Goal: Task Accomplishment & Management: Manage account settings

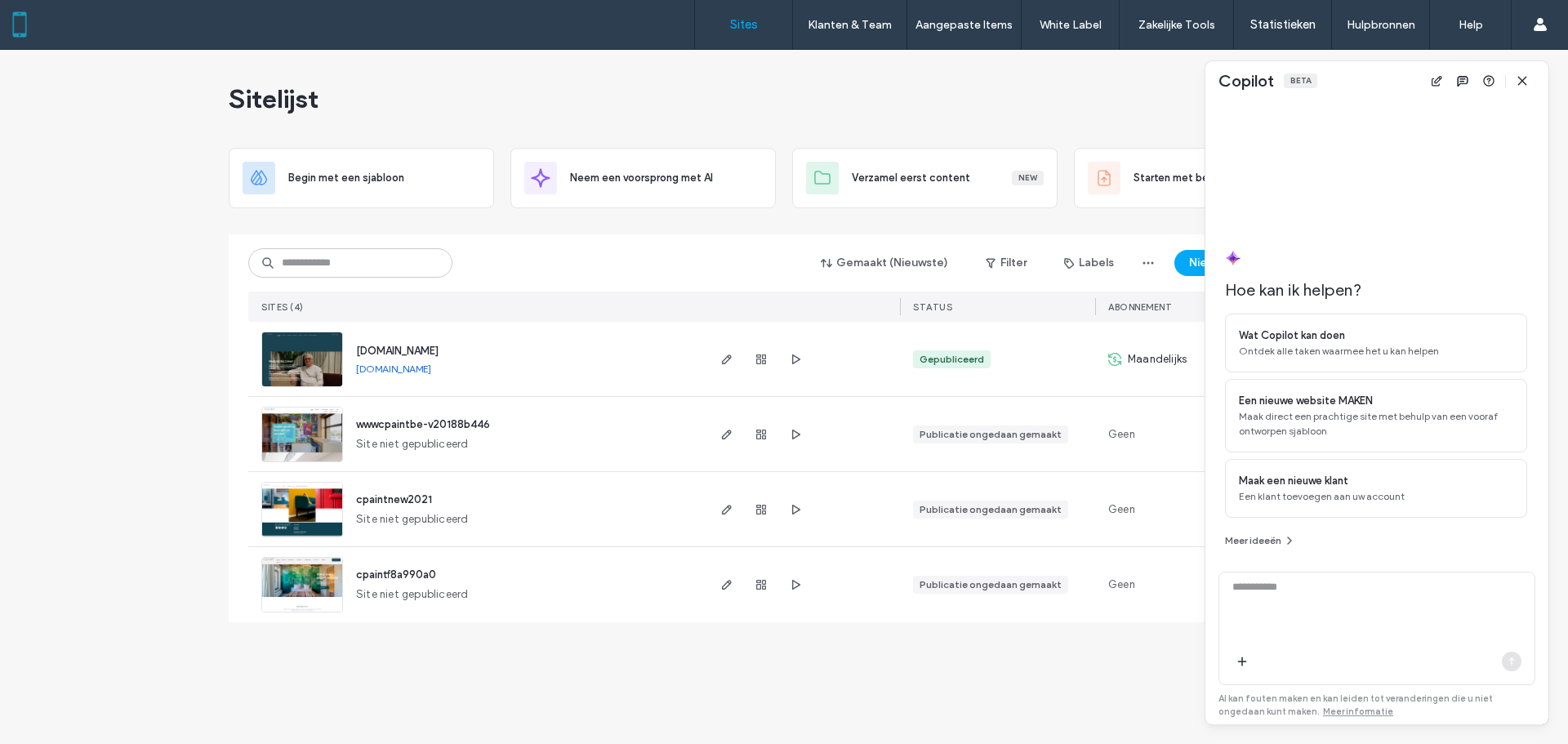
click at [0, 743] on div at bounding box center [0, 744] width 0 height 0
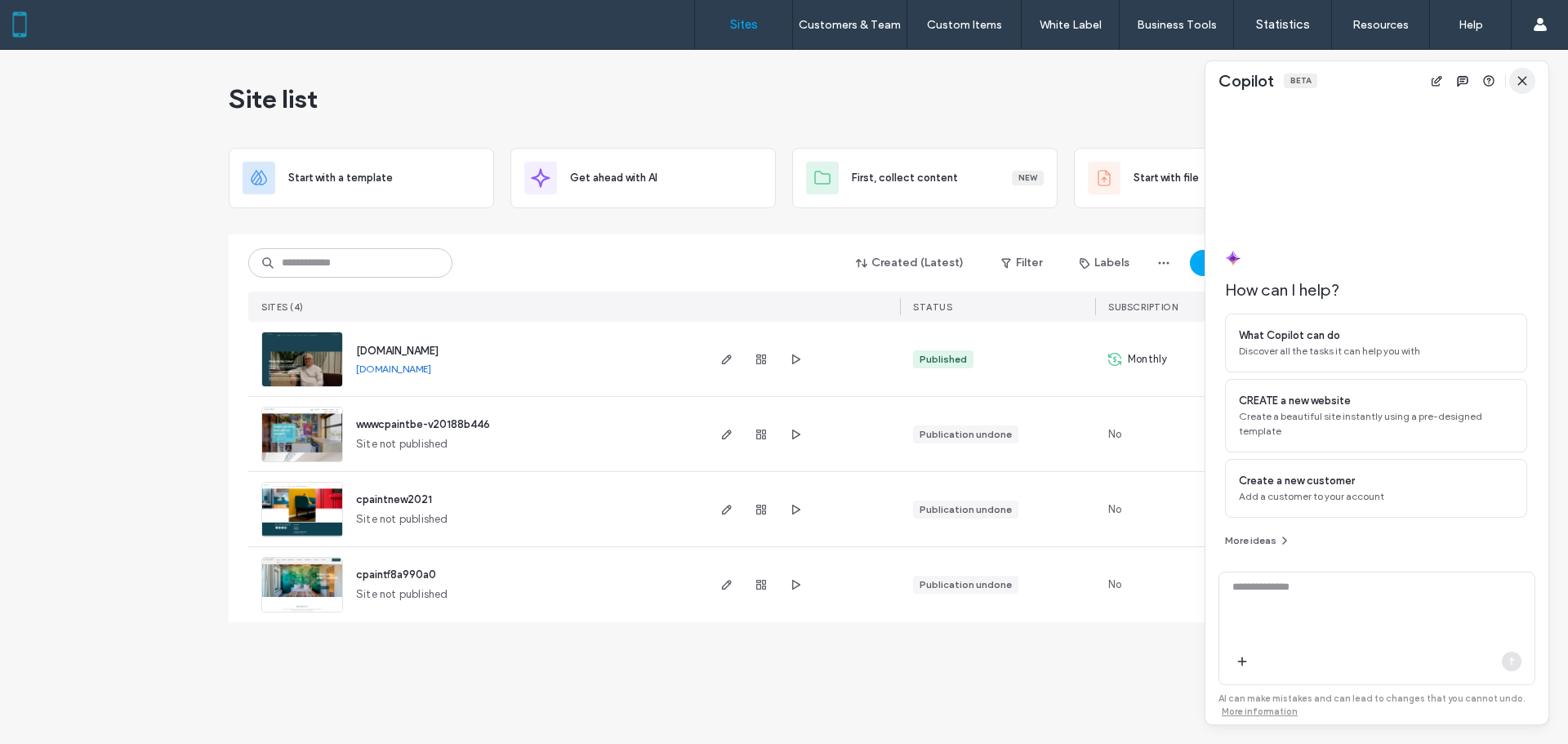
click at [1525, 89] on span "button" at bounding box center [1522, 80] width 26 height 26
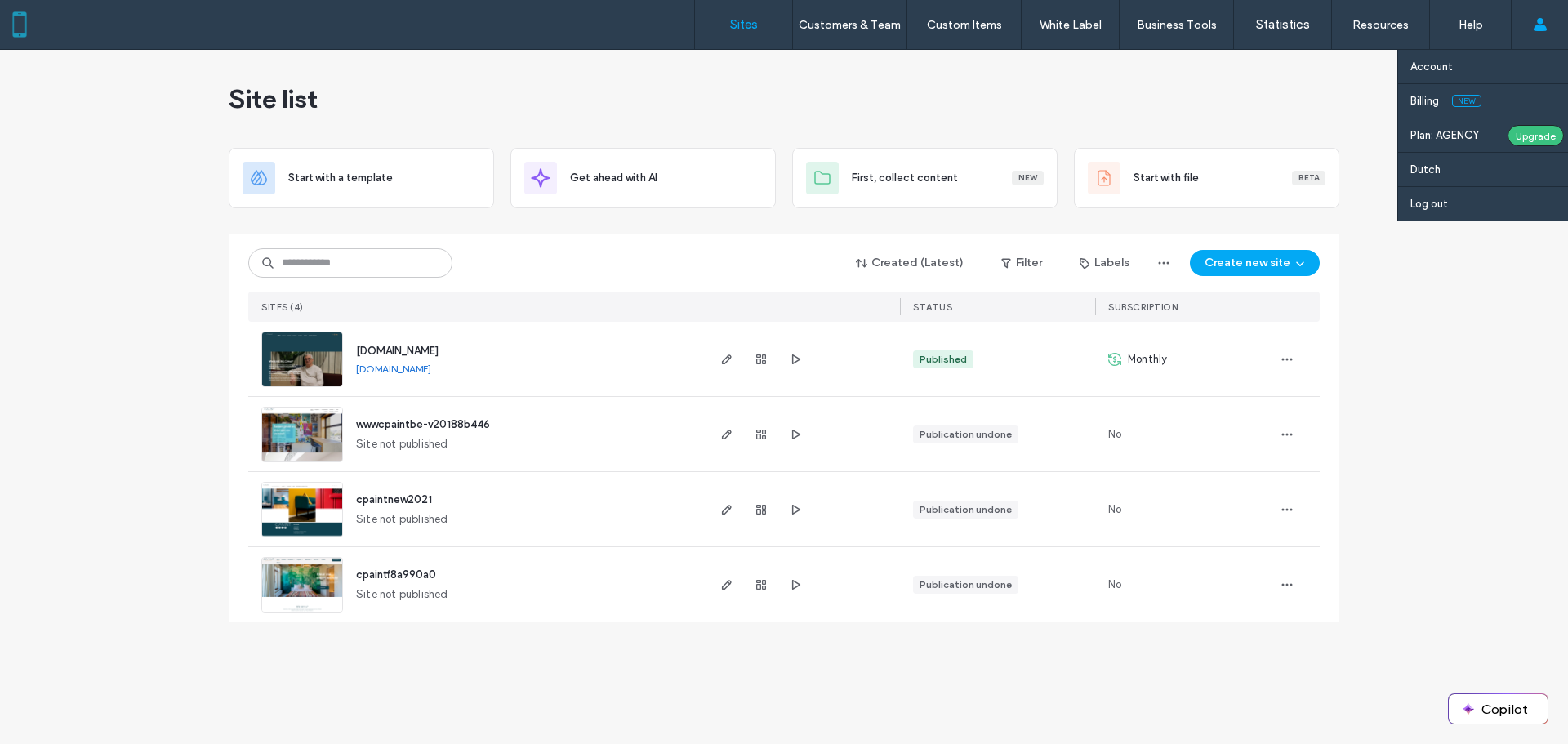
click at [1534, 28] on icon at bounding box center [1540, 25] width 13 height 13
click at [1435, 100] on font "Billing" at bounding box center [1425, 101] width 28 height 13
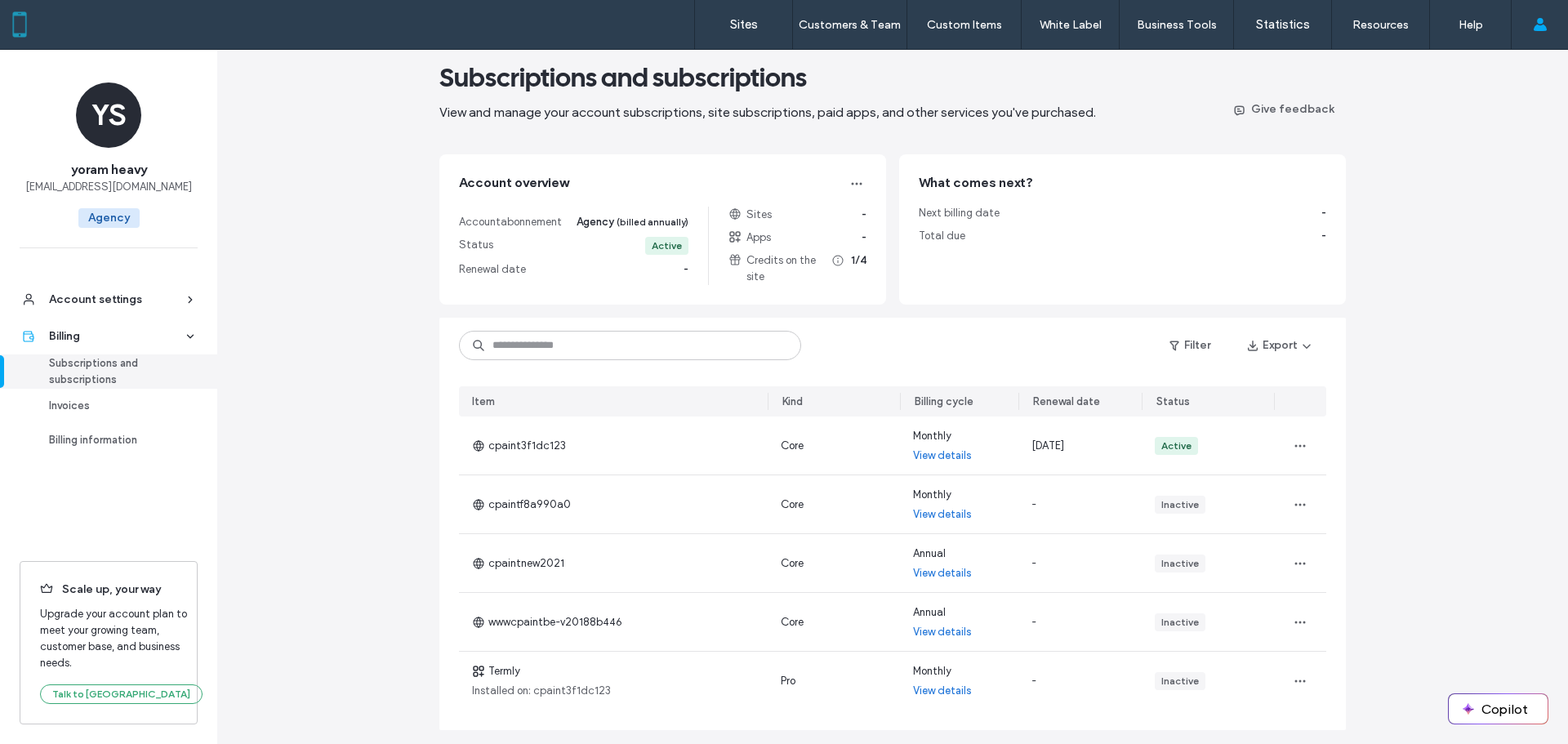
scroll to position [82, 0]
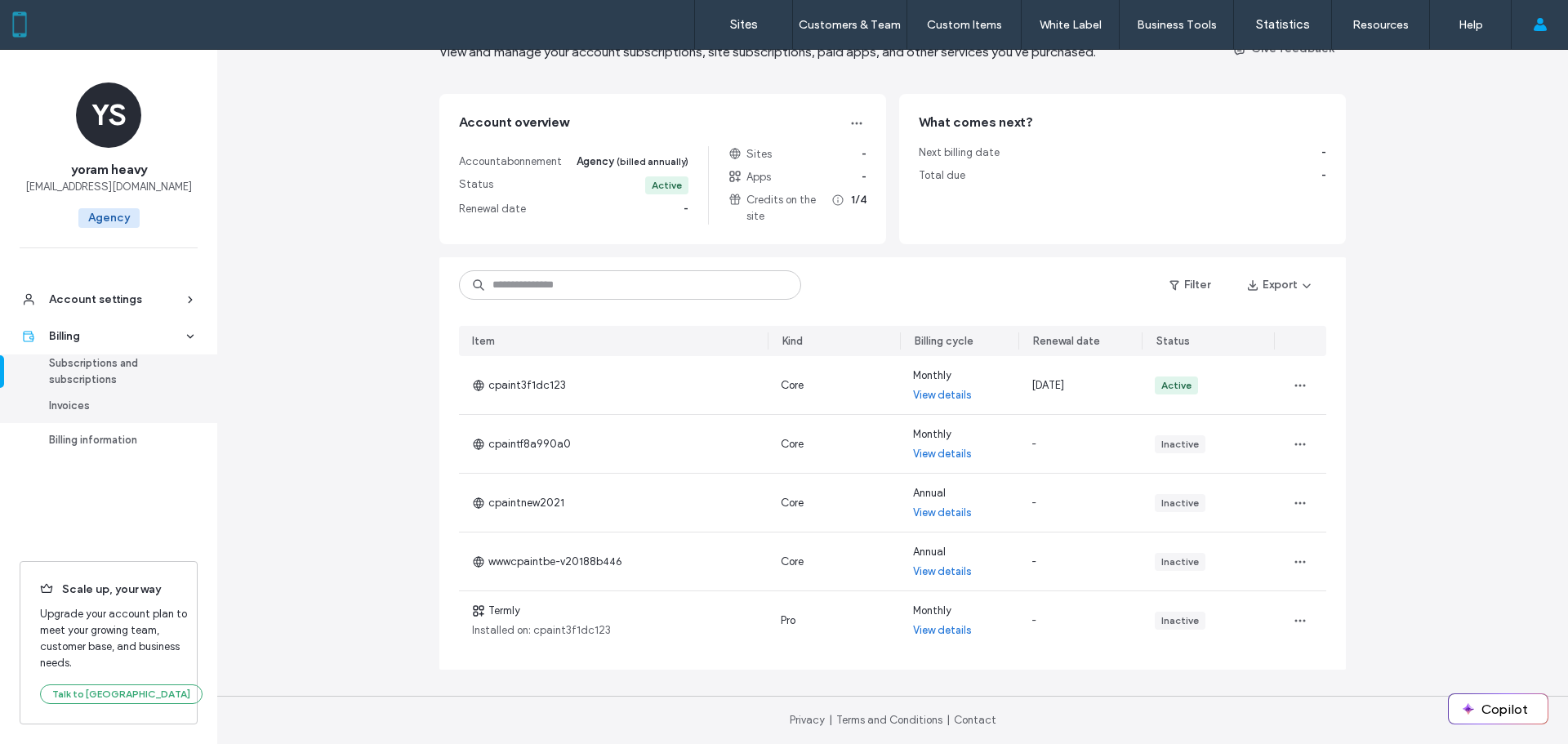
click at [92, 406] on div "Invoices" at bounding box center [116, 406] width 134 height 17
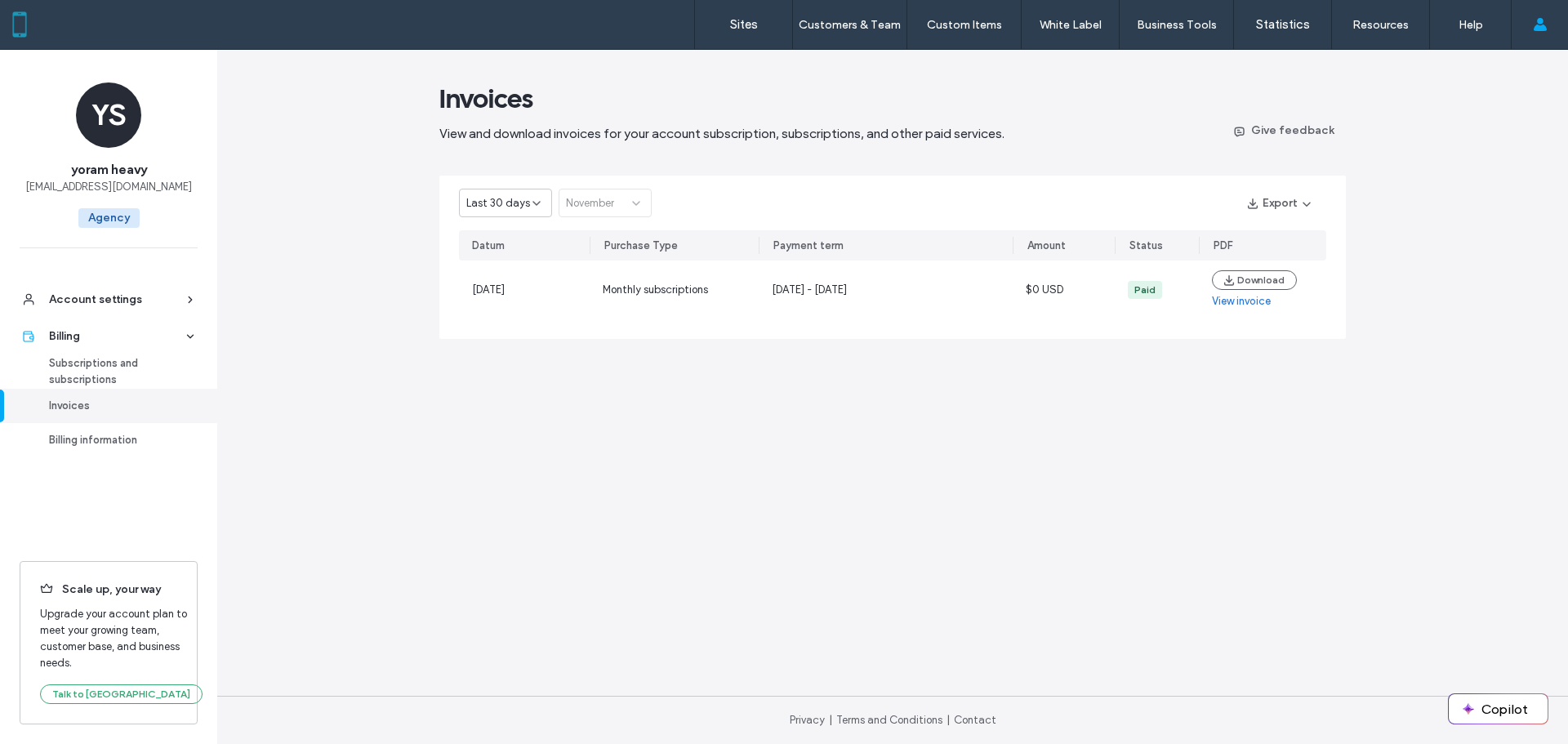
click at [524, 206] on font "Last 30 days" at bounding box center [498, 203] width 63 height 13
click at [510, 285] on div "2024" at bounding box center [505, 289] width 92 height 28
click at [608, 207] on div "Januari" at bounding box center [599, 204] width 66 height 17
click at [608, 352] on span "Augustus" at bounding box center [589, 350] width 45 height 17
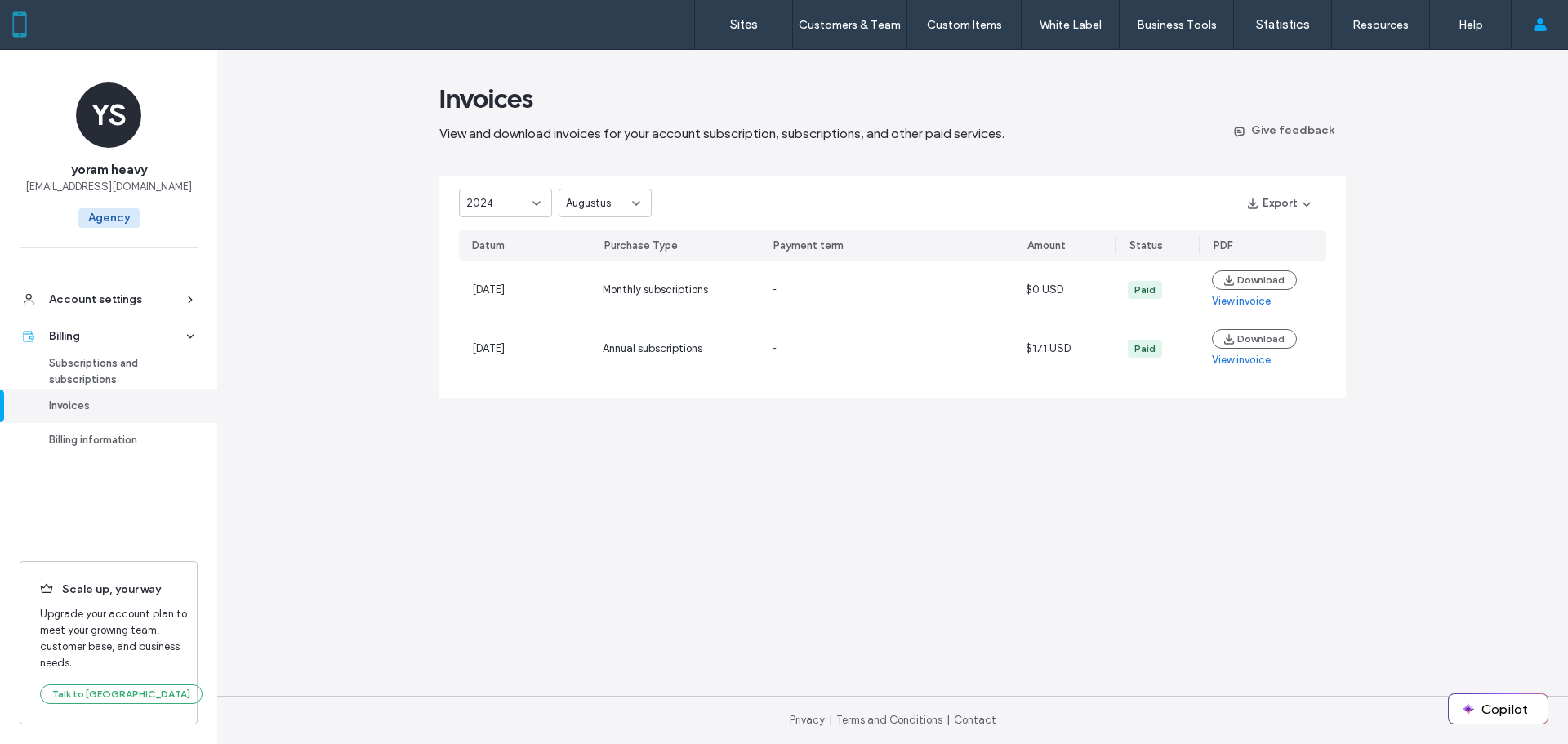
click at [590, 200] on span "Augustus" at bounding box center [589, 204] width 45 height 17
click at [606, 304] on span "September" at bounding box center [594, 298] width 55 height 17
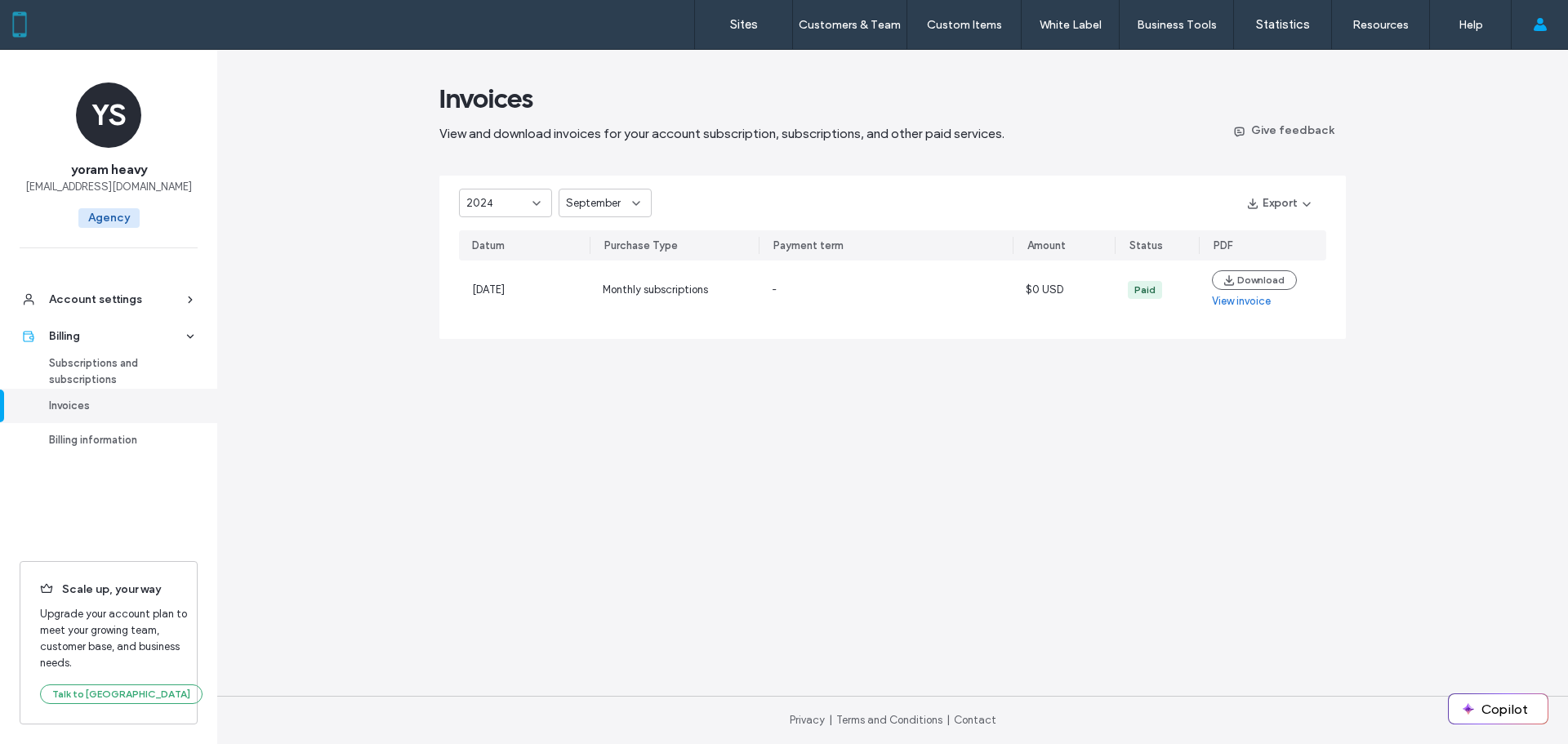
click at [608, 199] on span "September" at bounding box center [594, 204] width 55 height 17
click at [601, 322] on font "October" at bounding box center [587, 317] width 42 height 13
click at [748, 28] on label "Sites" at bounding box center [743, 25] width 28 height 15
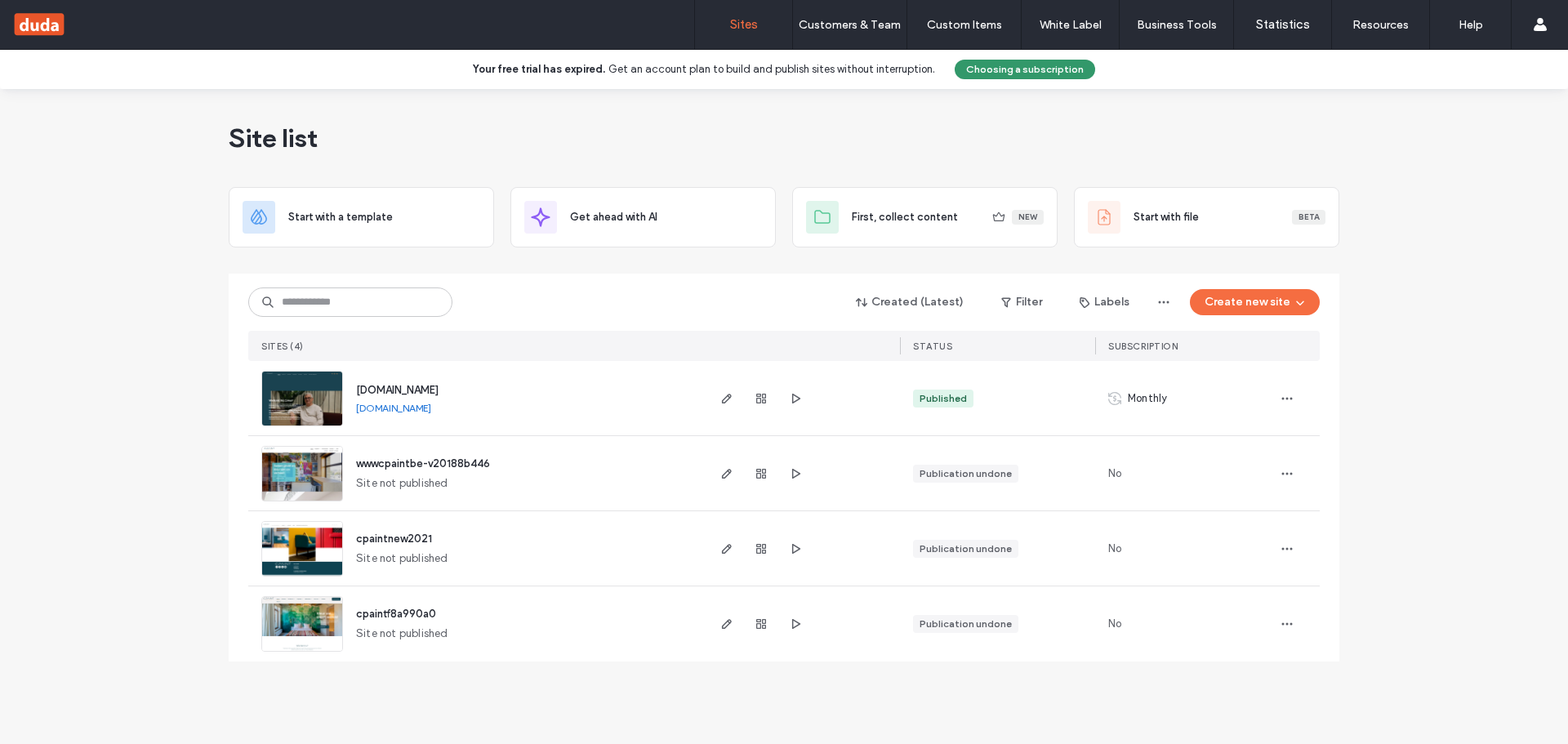
click at [1078, 67] on button "Choosing a subscription" at bounding box center [1025, 69] width 140 height 20
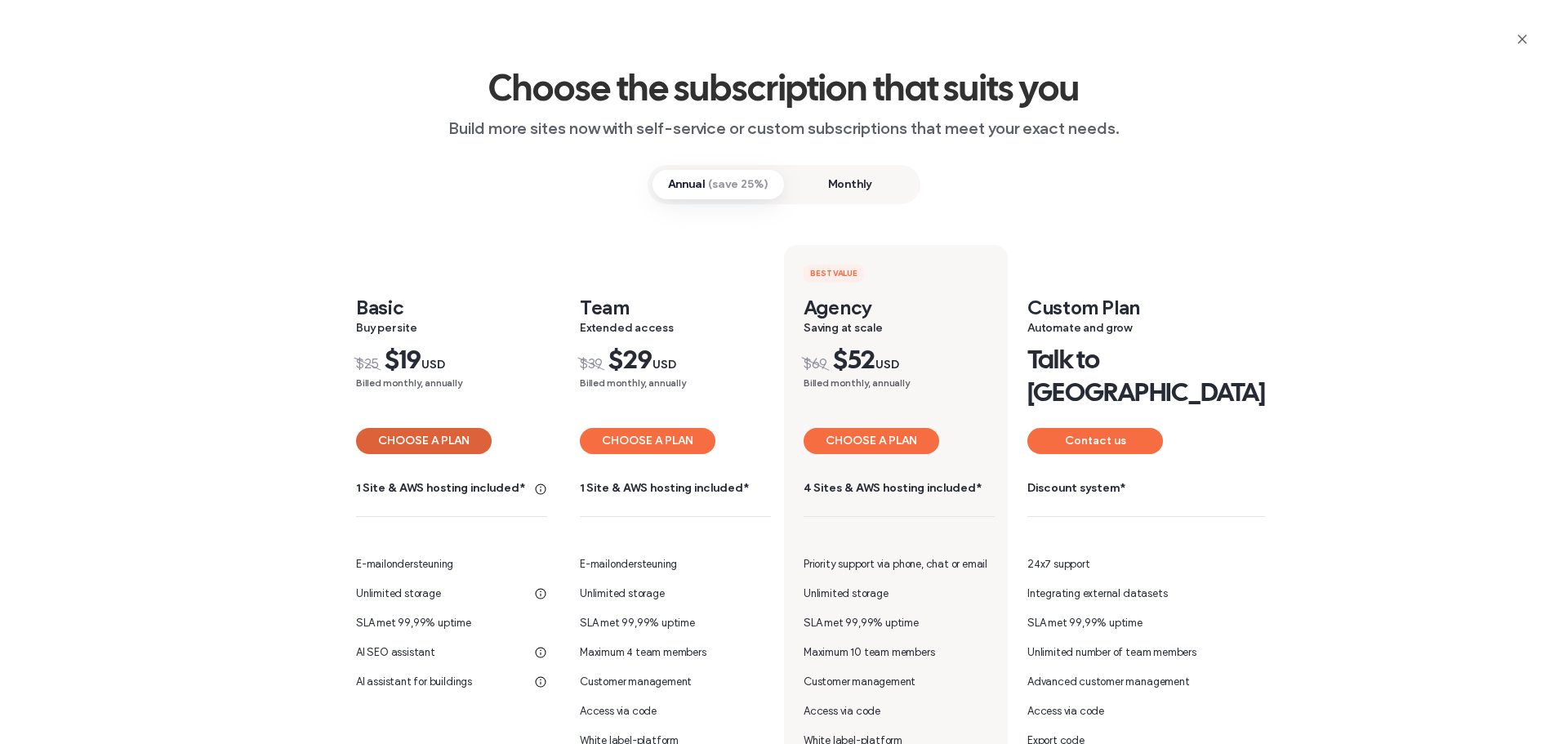
click at [470, 428] on button "CHOOSE A PLAN" at bounding box center [424, 440] width 136 height 26
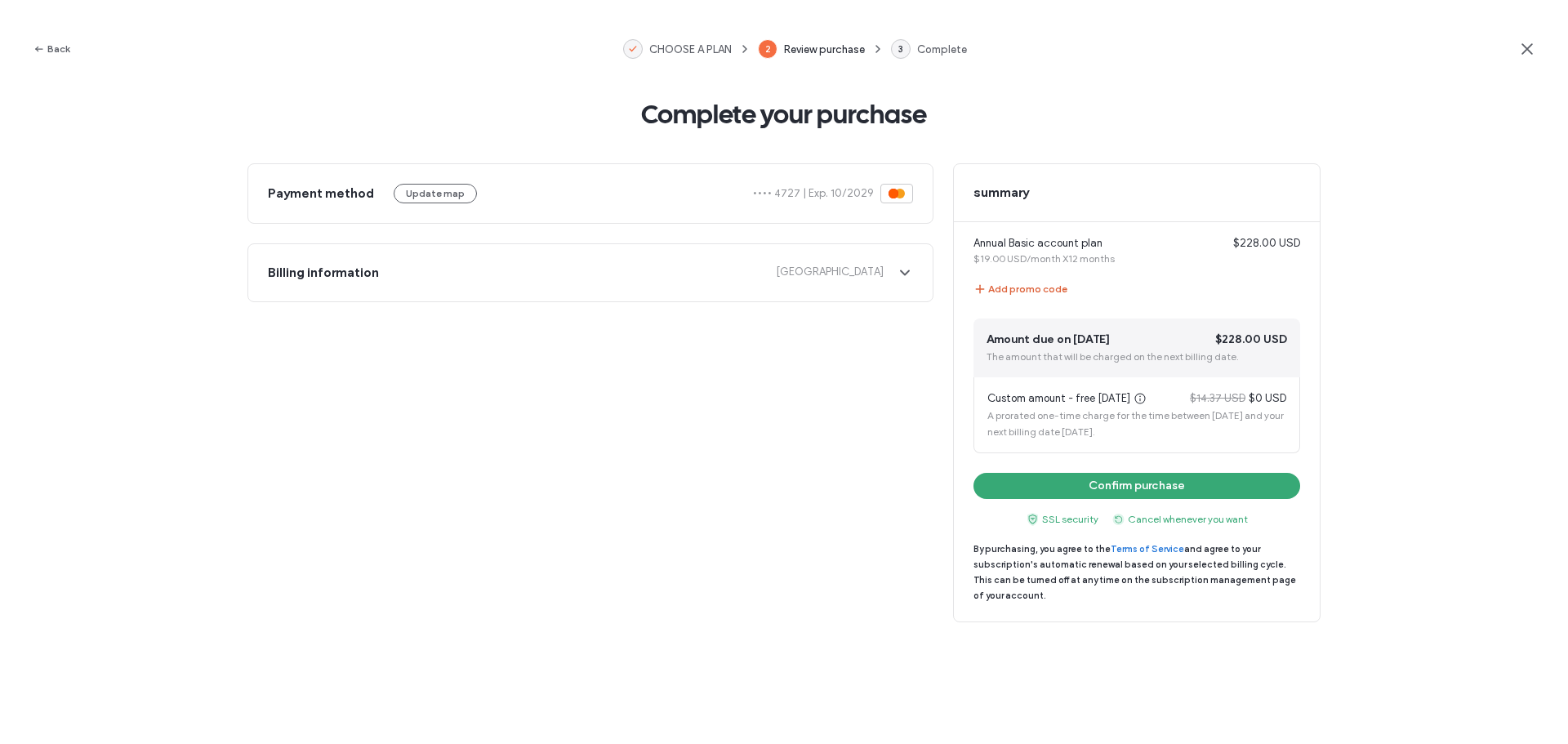
click at [995, 294] on font "Add promo code" at bounding box center [1028, 289] width 79 height 13
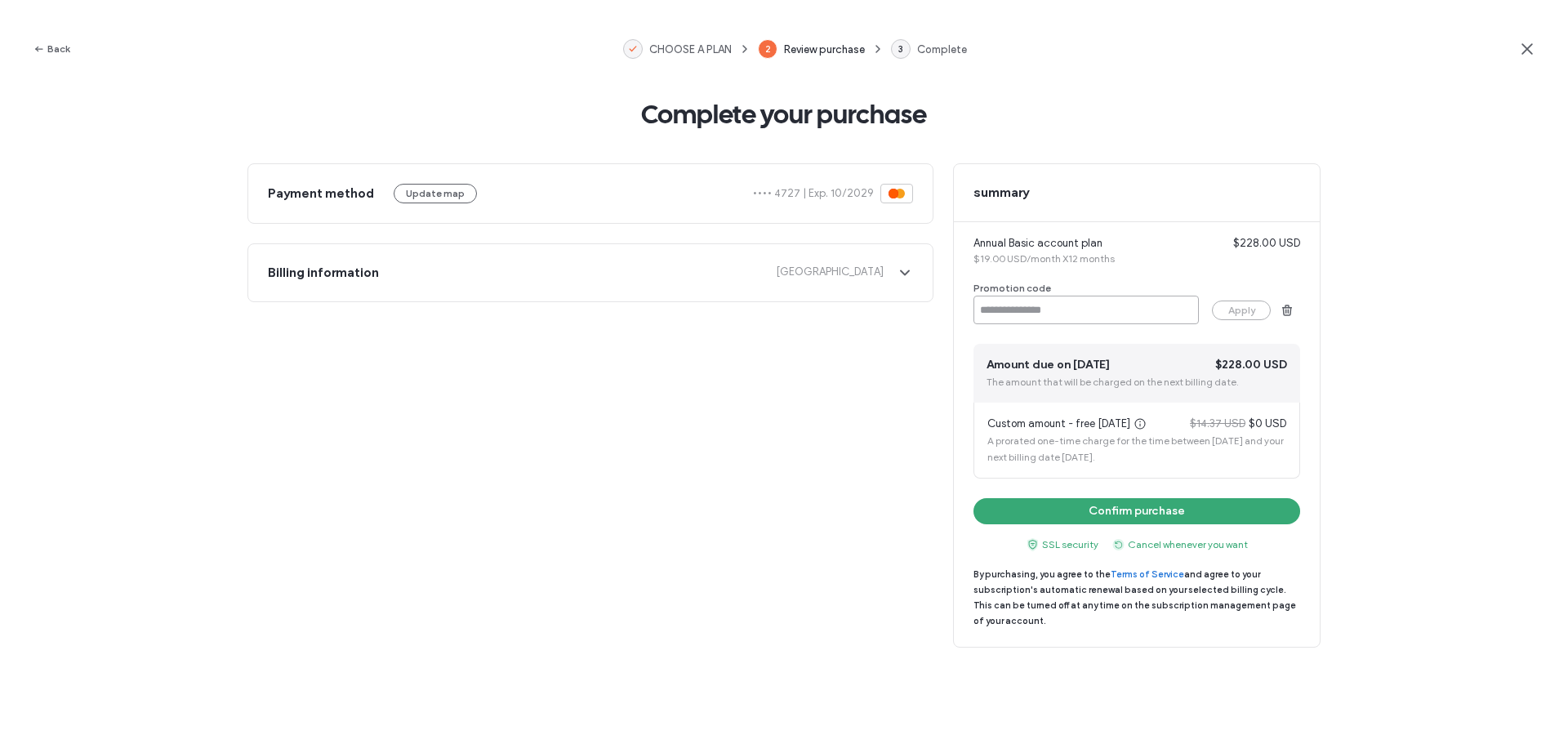
click at [1003, 314] on input at bounding box center [1086, 309] width 225 height 28
type input "********"
click at [1249, 306] on font "Apply" at bounding box center [1242, 309] width 27 height 13
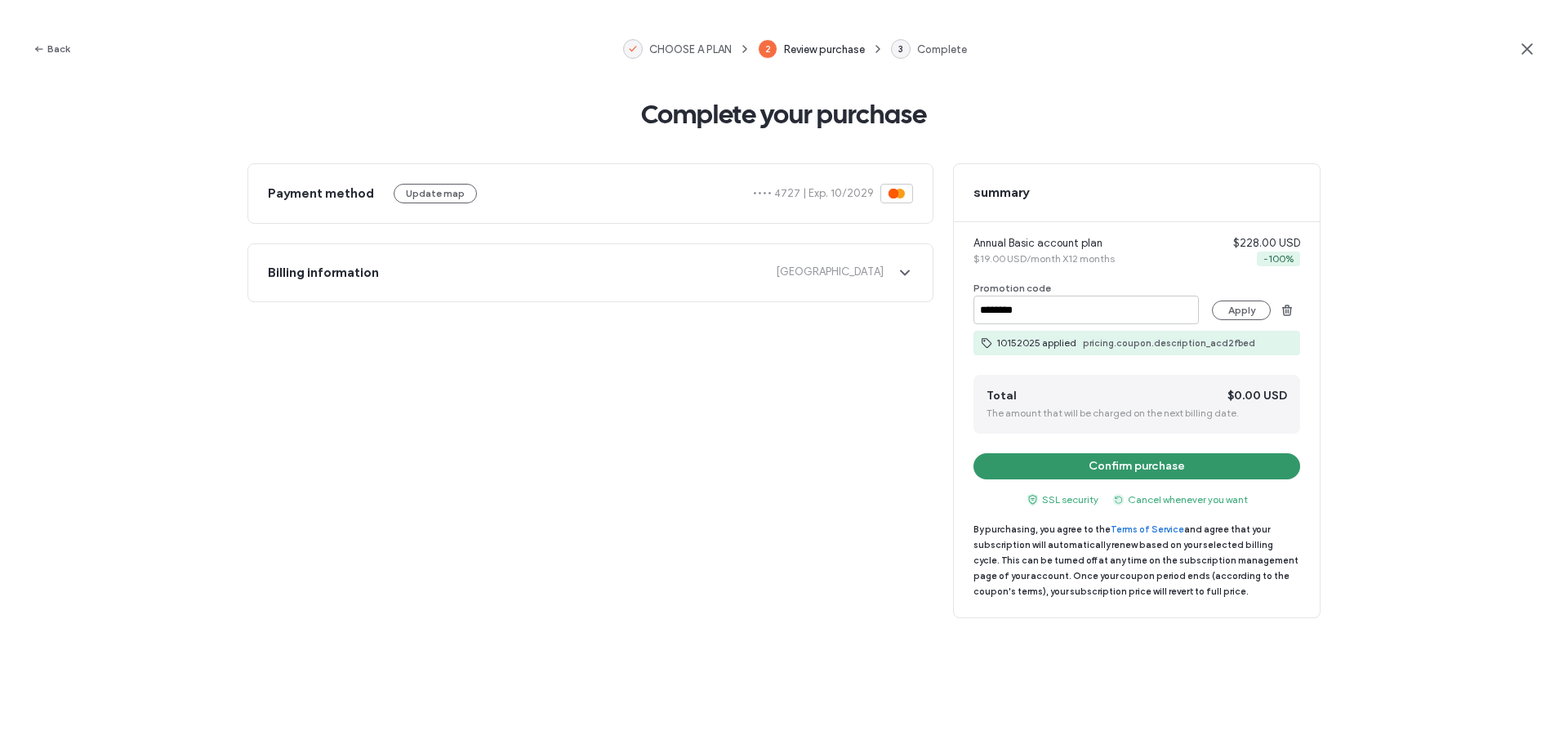
click at [1133, 464] on font "Confirm purchase" at bounding box center [1137, 465] width 97 height 14
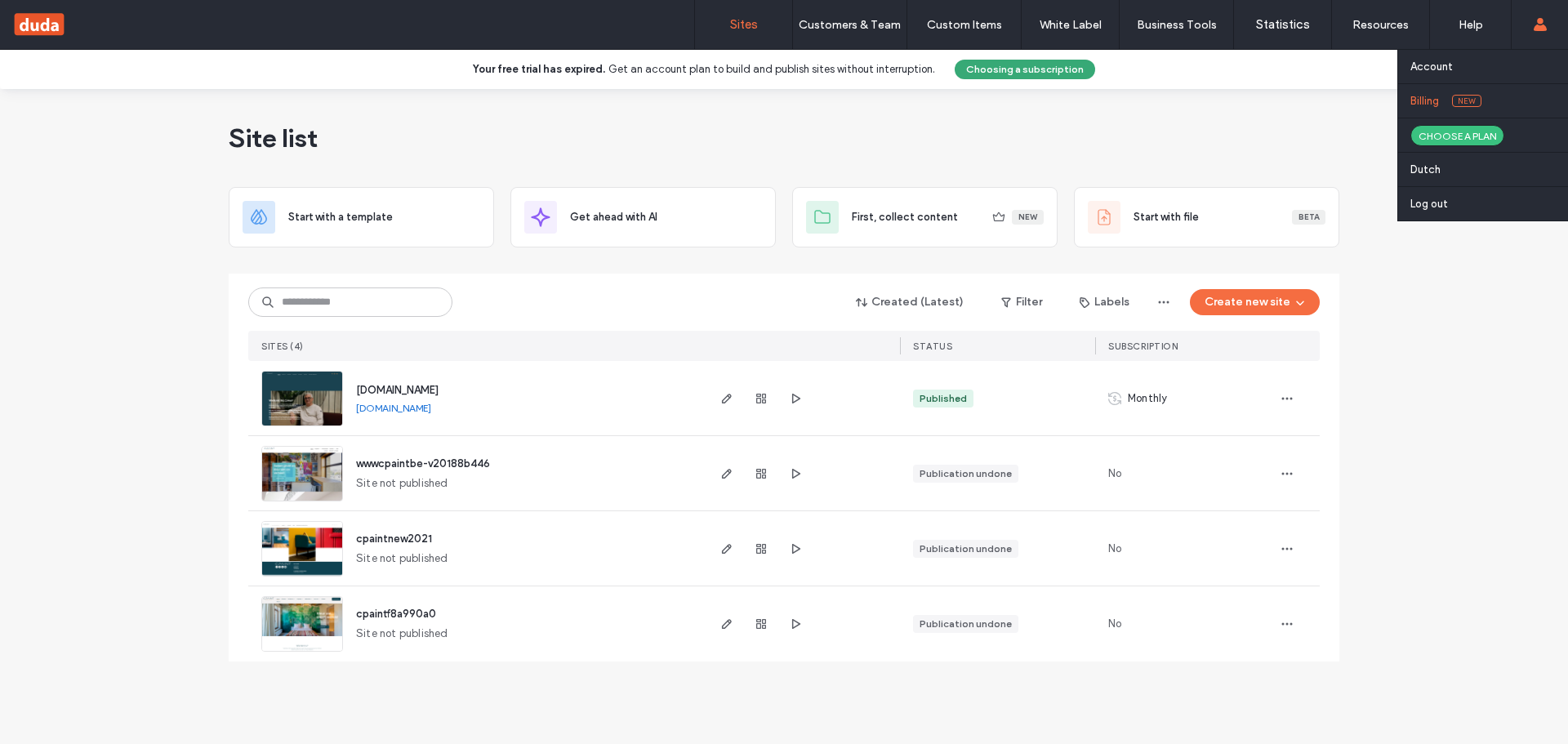
click at [1458, 99] on span "New" at bounding box center [1466, 101] width 29 height 13
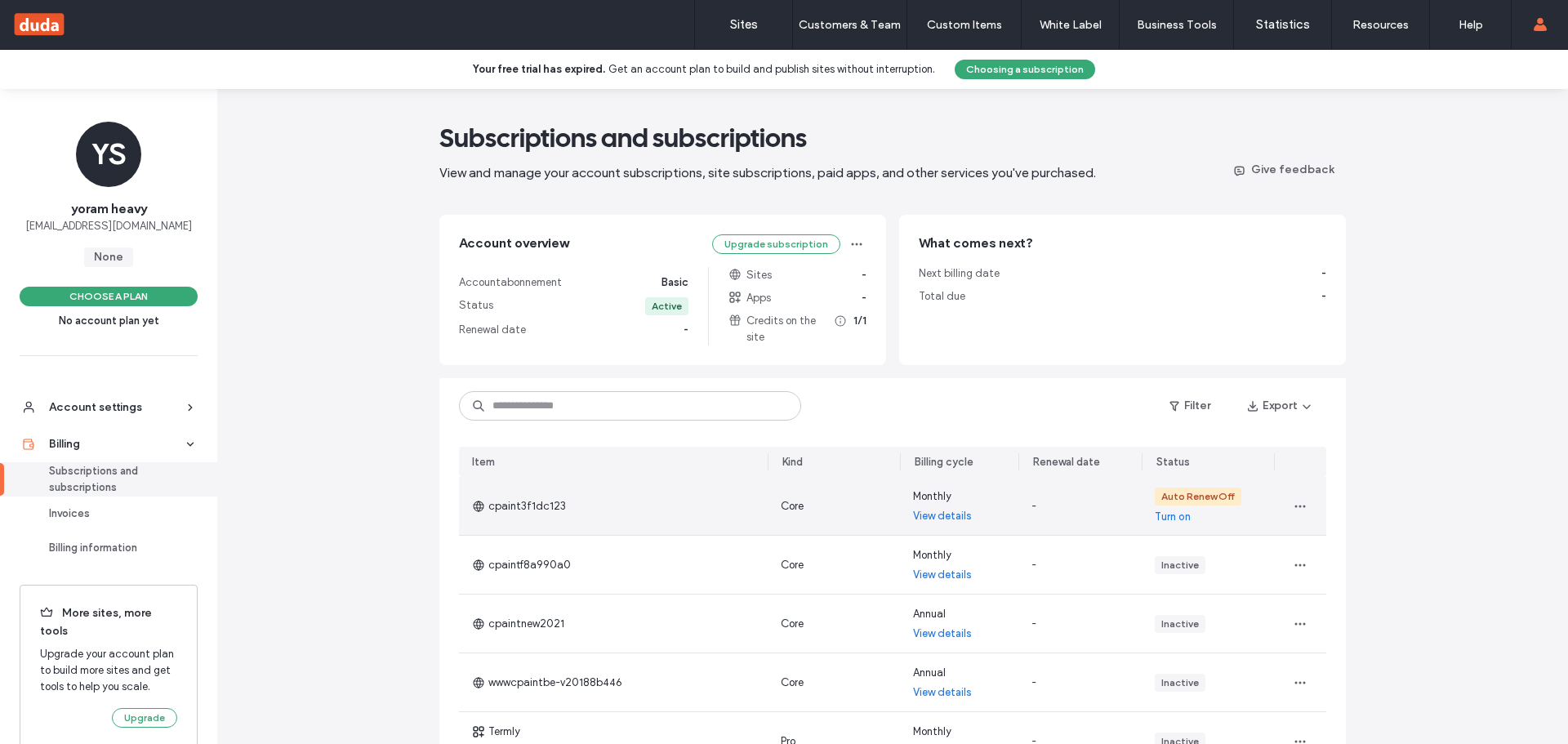
click at [1164, 520] on font "Turn on" at bounding box center [1173, 516] width 36 height 13
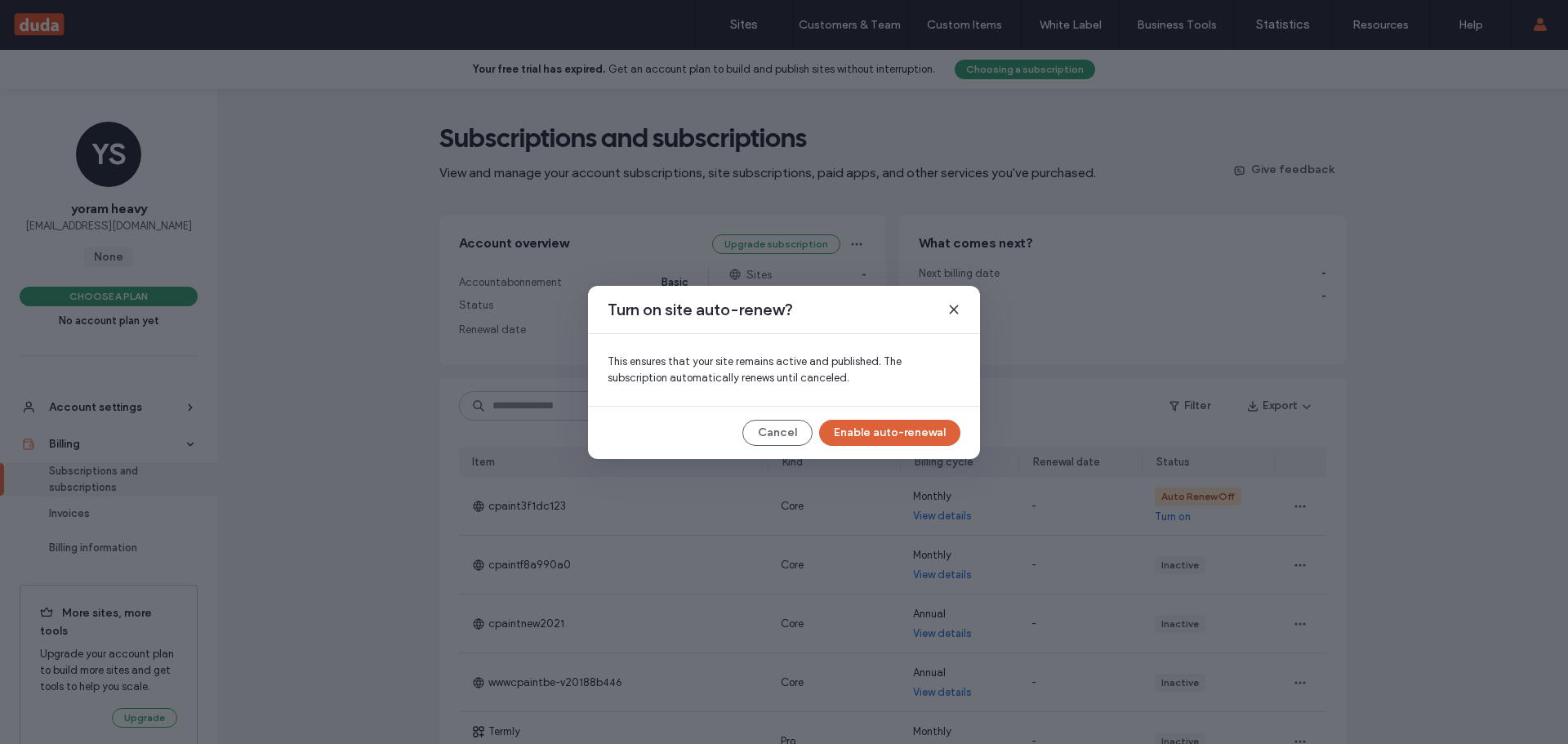
click at [896, 441] on button "Enable auto-renewal" at bounding box center [889, 432] width 141 height 26
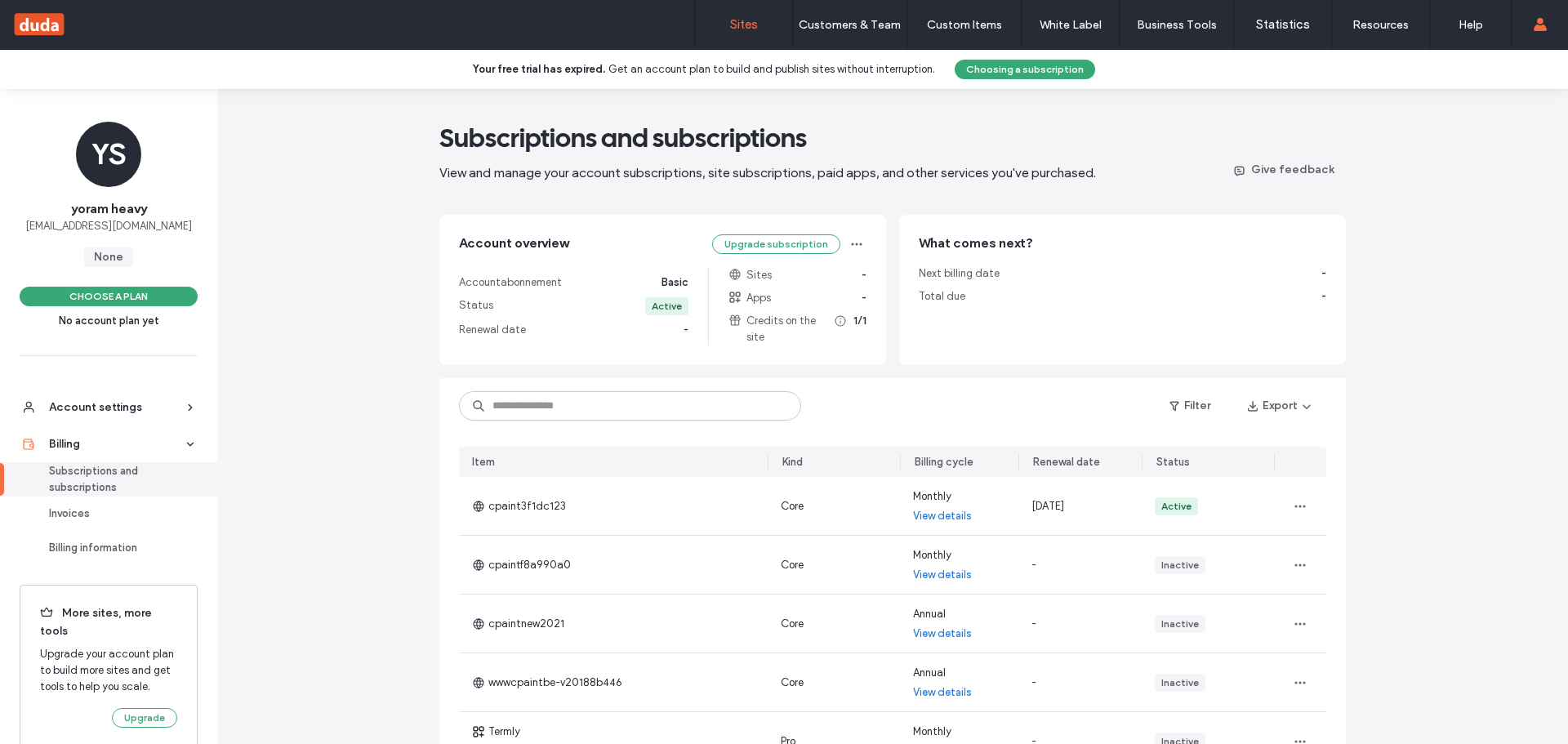
click at [751, 27] on label "Sites" at bounding box center [743, 25] width 28 height 15
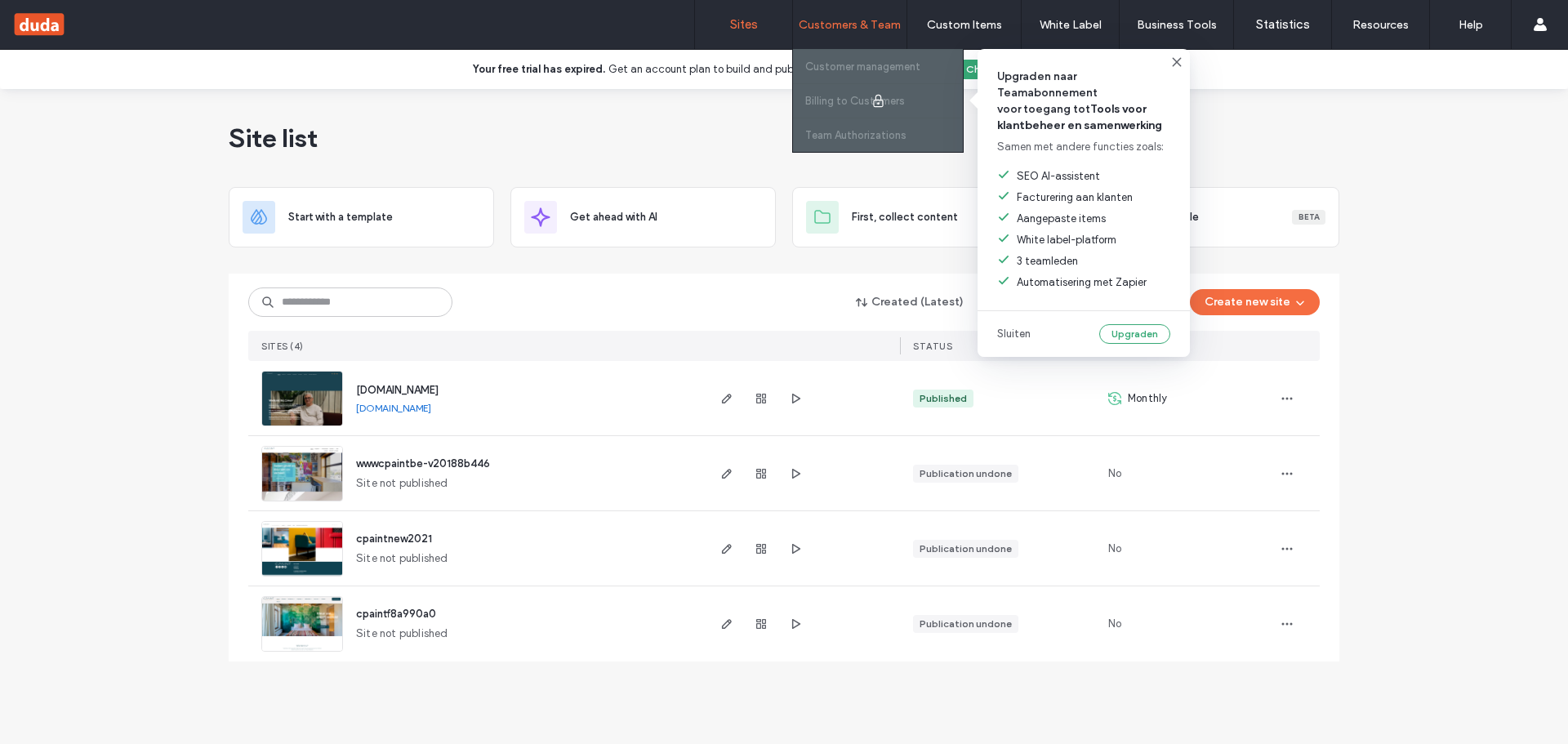
click at [879, 69] on div at bounding box center [878, 100] width 170 height 103
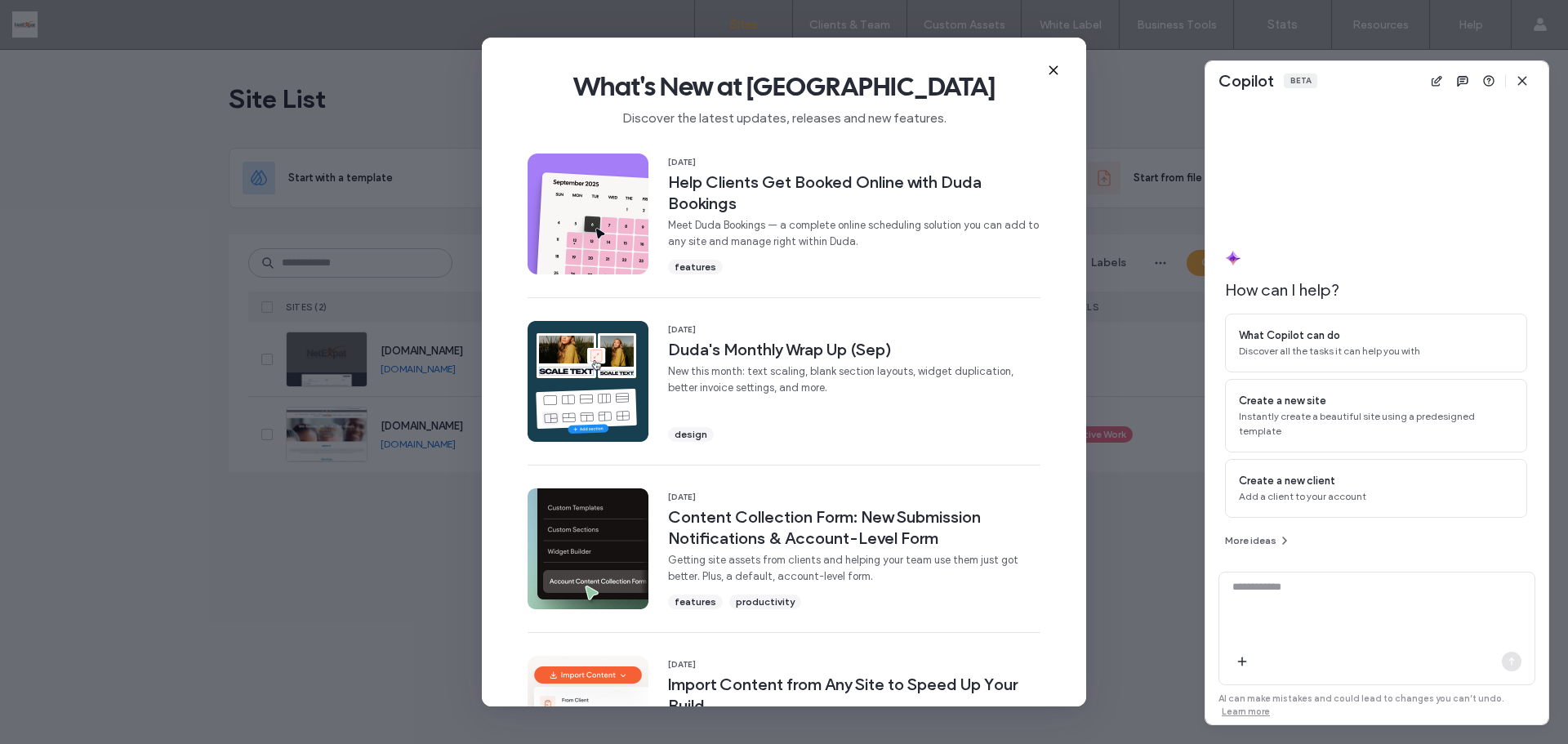
click at [1053, 67] on icon at bounding box center [1053, 70] width 13 height 13
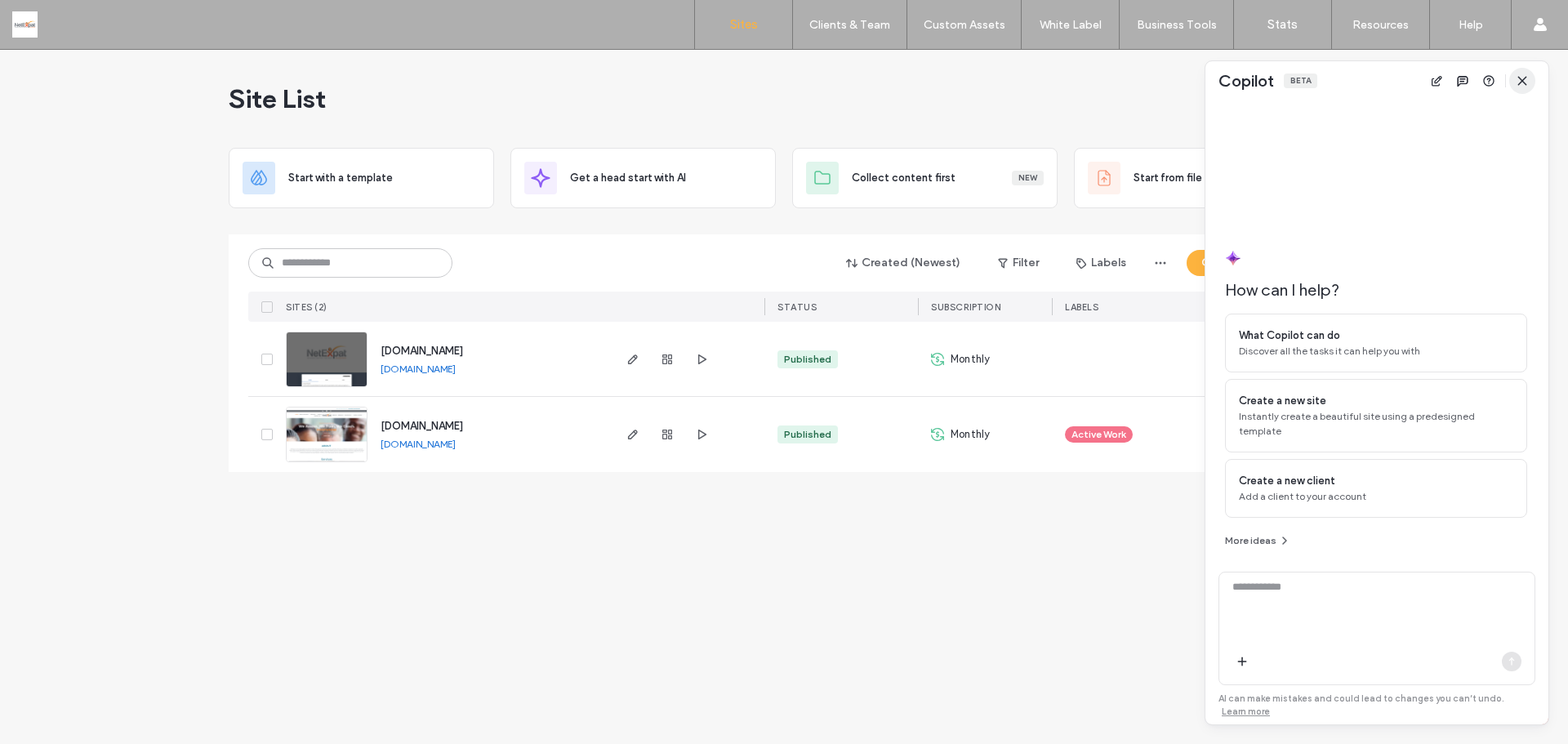
click at [1532, 77] on span "button" at bounding box center [1522, 80] width 26 height 26
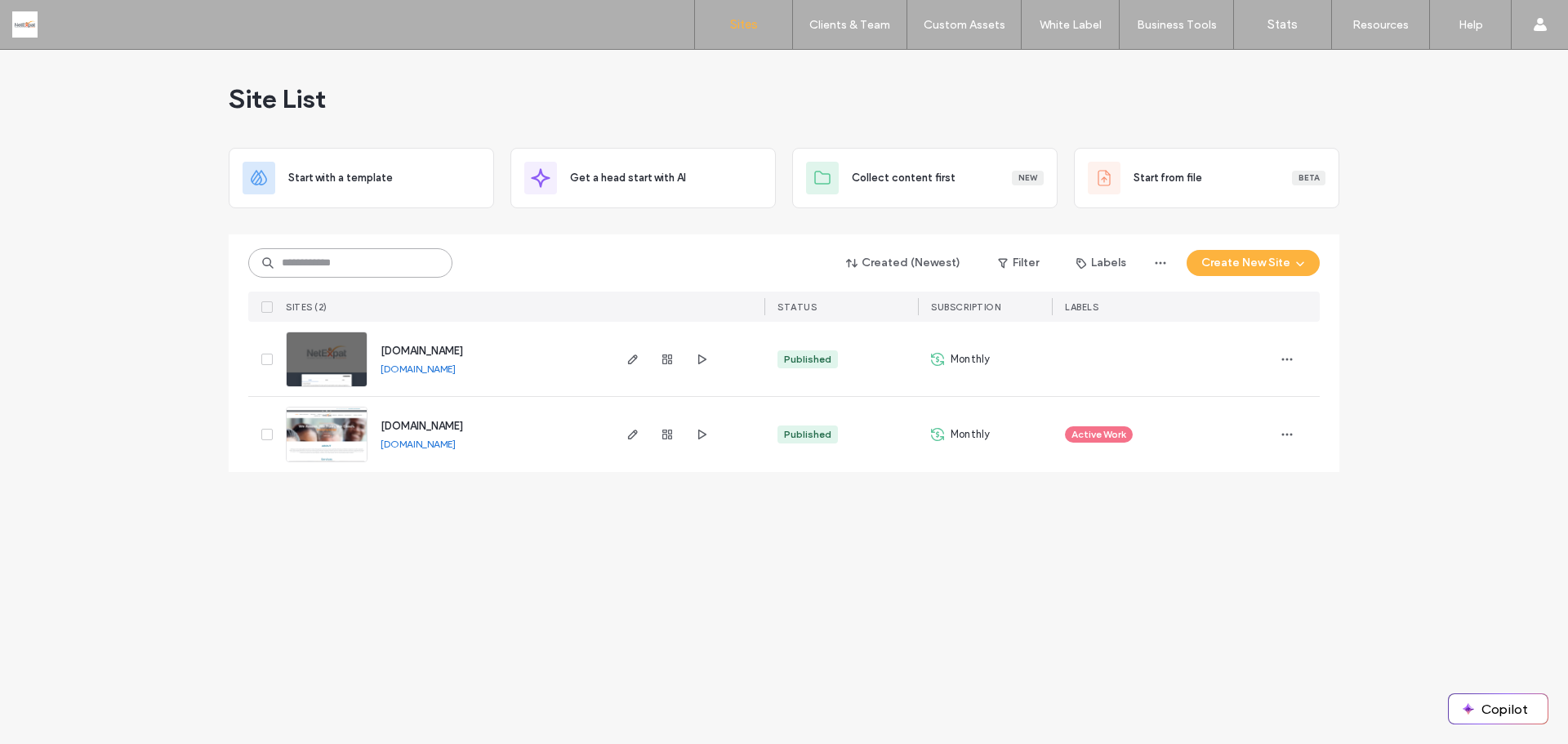
click at [341, 260] on input at bounding box center [350, 263] width 204 height 29
paste input "********"
type input "********"
click at [630, 360] on use "button" at bounding box center [633, 359] width 10 height 10
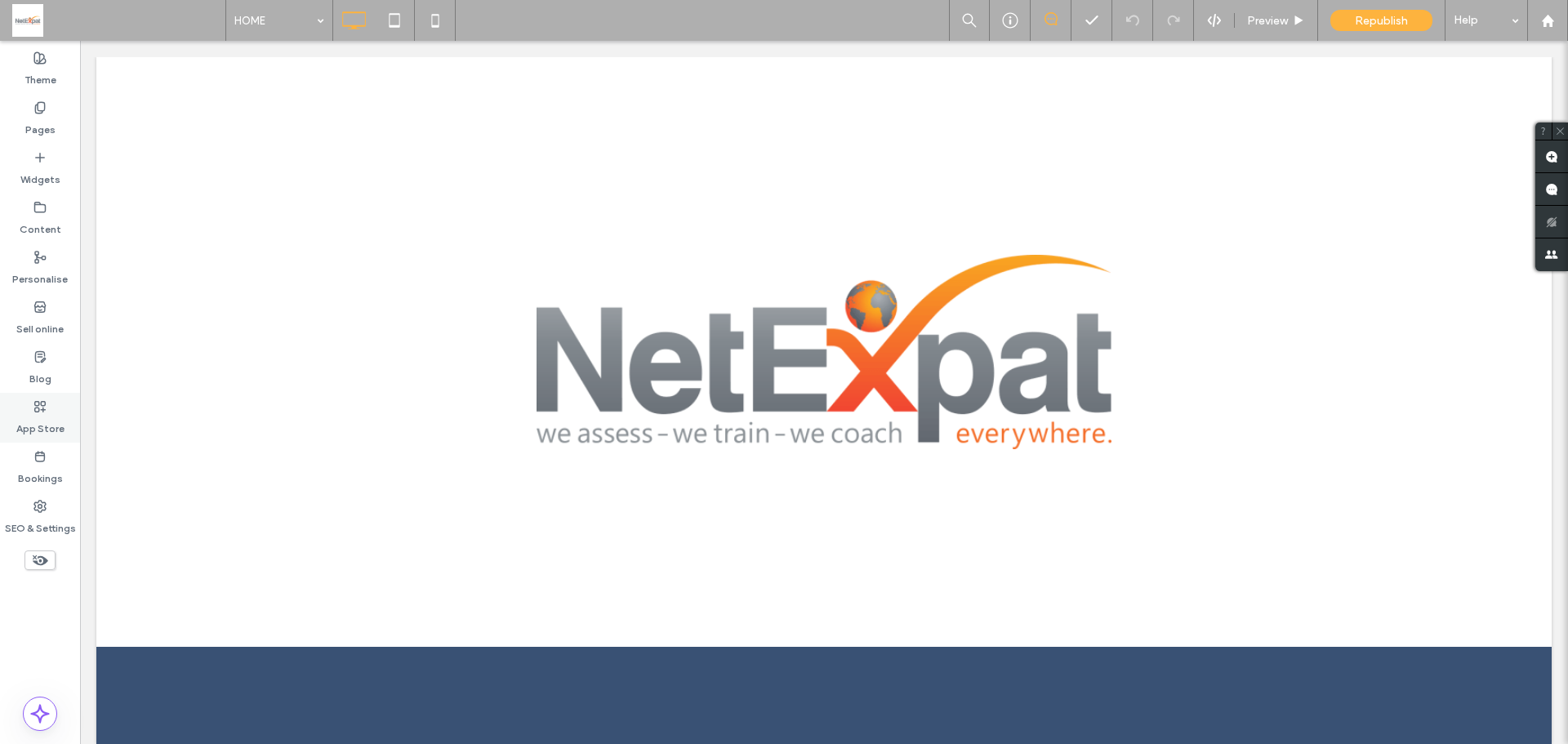
click at [31, 429] on label "App Store" at bounding box center [41, 424] width 48 height 23
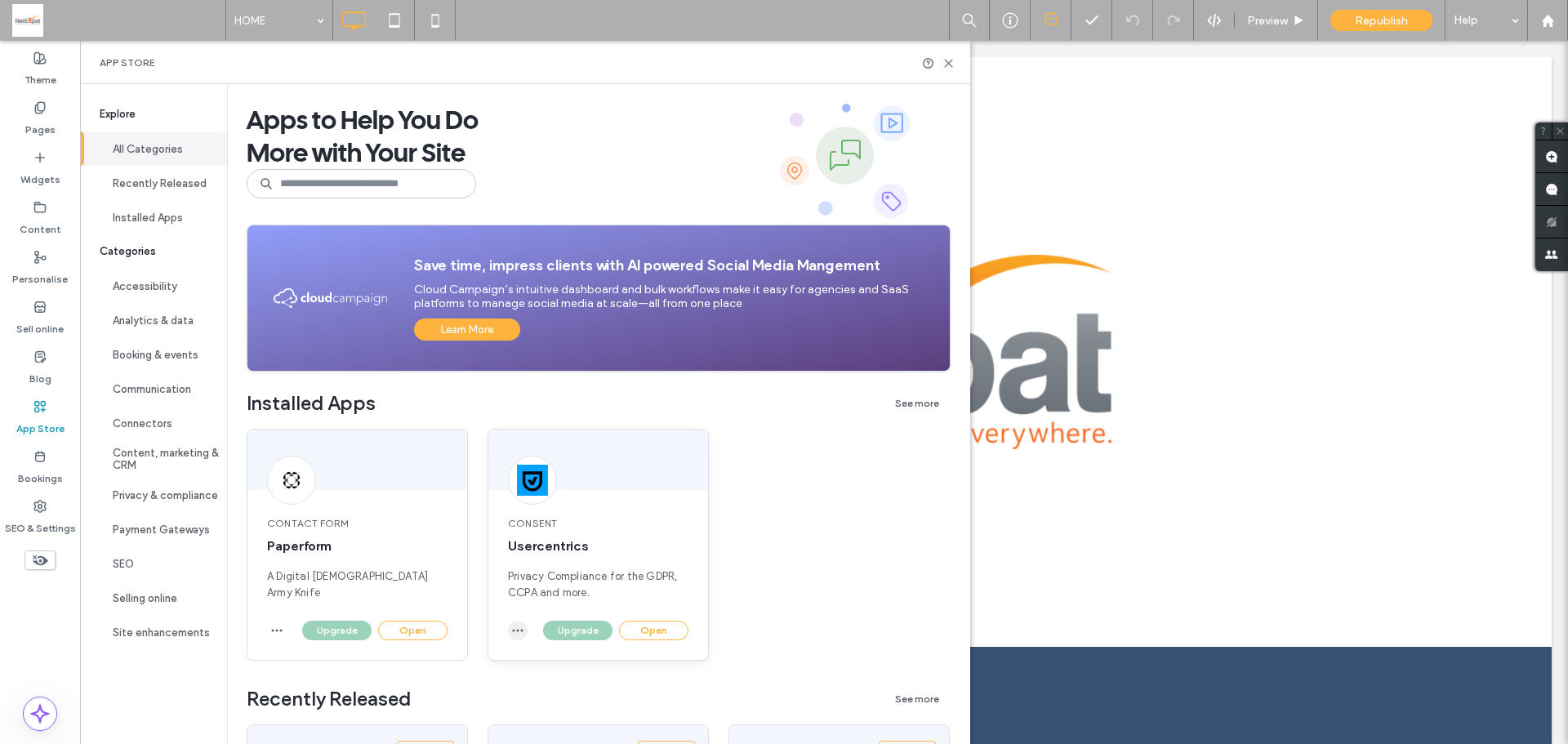
click at [518, 626] on icon "button" at bounding box center [518, 631] width 13 height 13
click at [547, 671] on span "Uninstall app" at bounding box center [555, 670] width 67 height 17
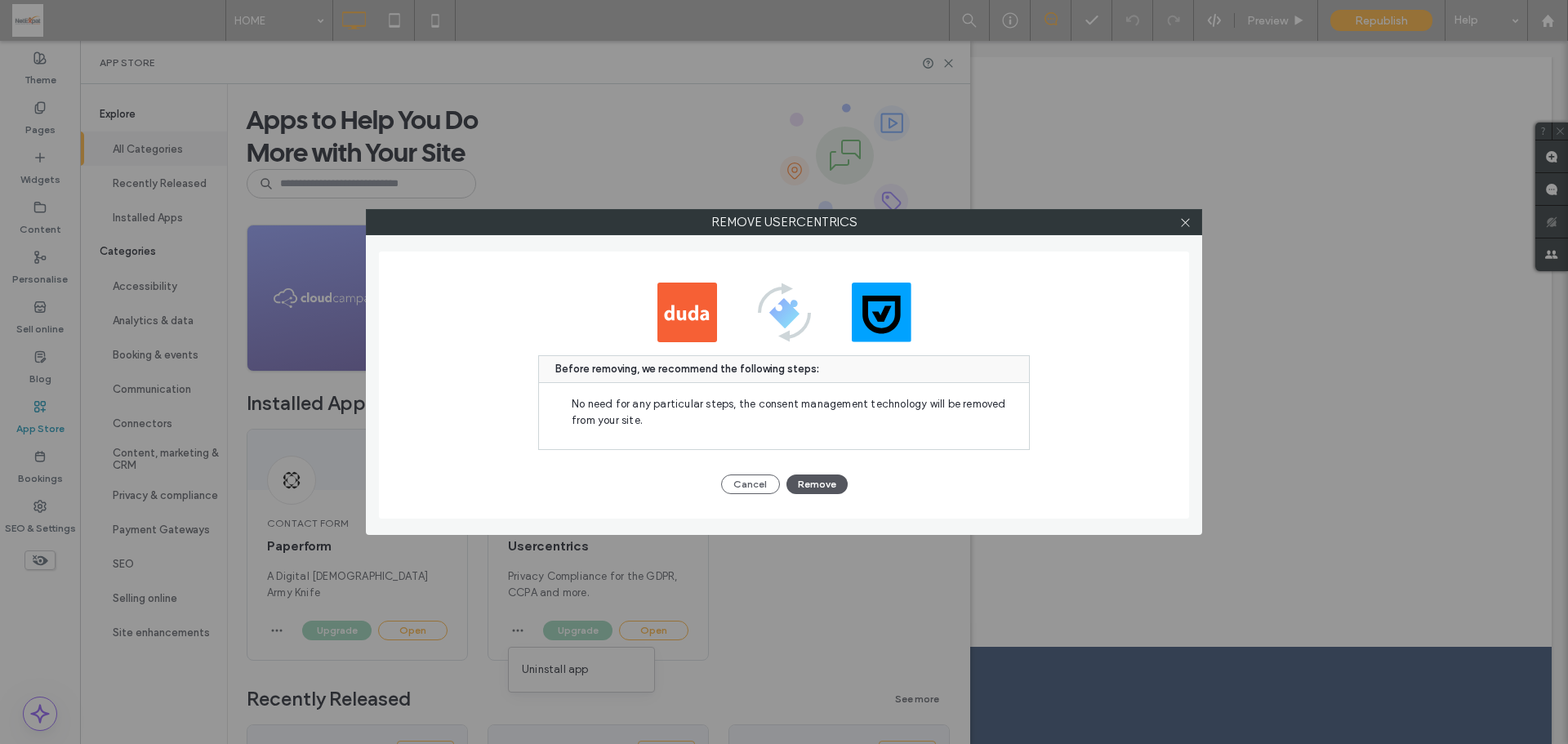
click at [823, 482] on button "Remove" at bounding box center [817, 485] width 61 height 20
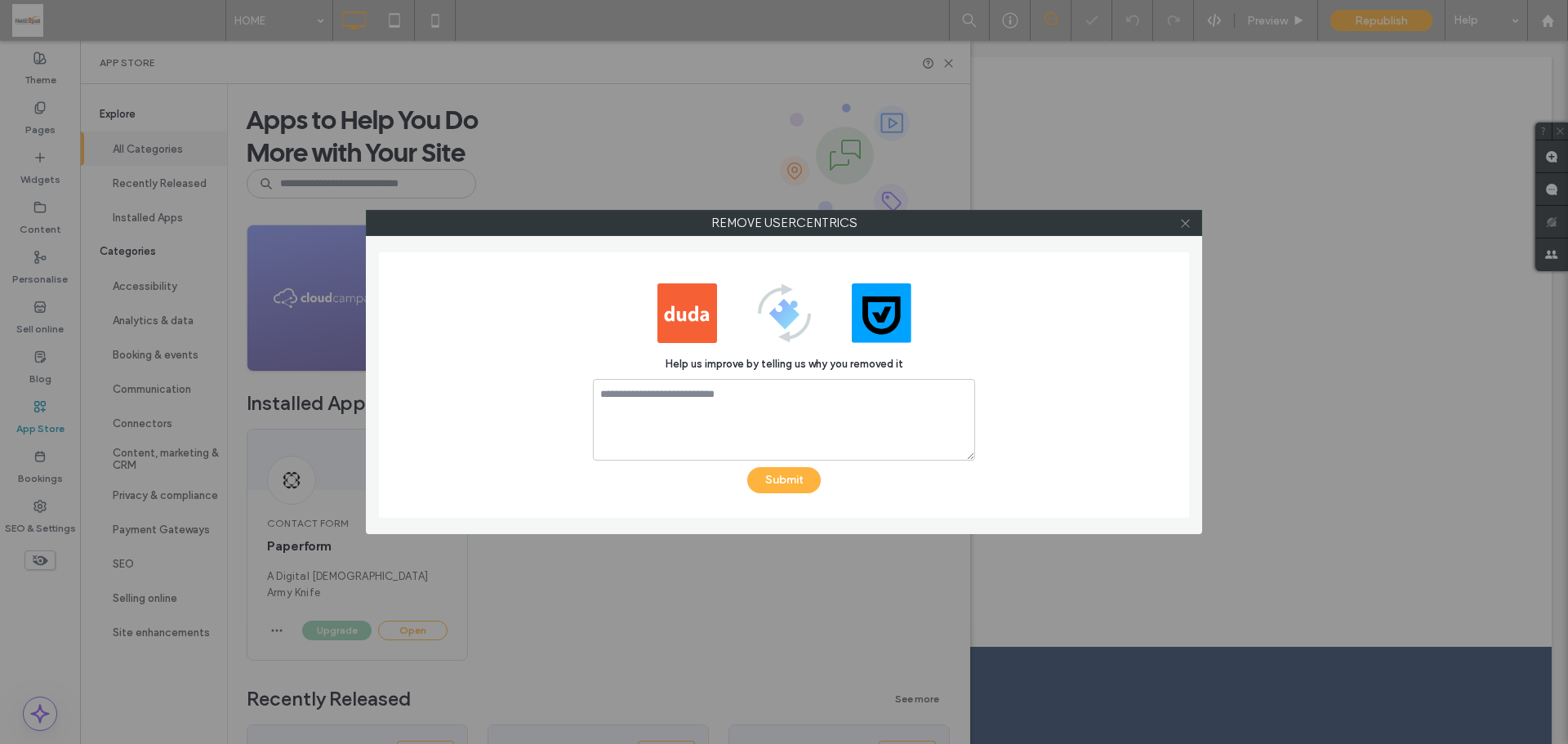
click at [1190, 220] on icon at bounding box center [1185, 223] width 13 height 13
